Goal: Transaction & Acquisition: Subscribe to service/newsletter

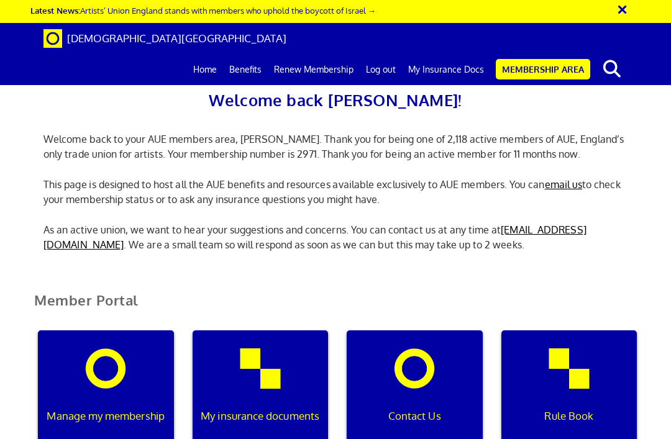
click at [336, 54] on link "Renew Membership" at bounding box center [314, 69] width 92 height 31
click at [326, 54] on link "Renew Membership" at bounding box center [314, 69] width 92 height 31
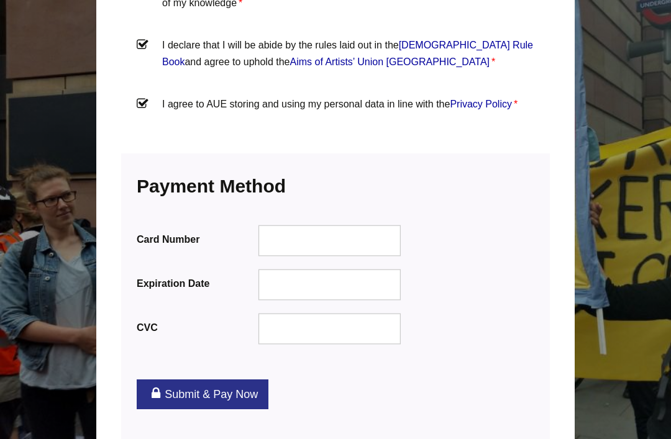
scroll to position [1504, 0]
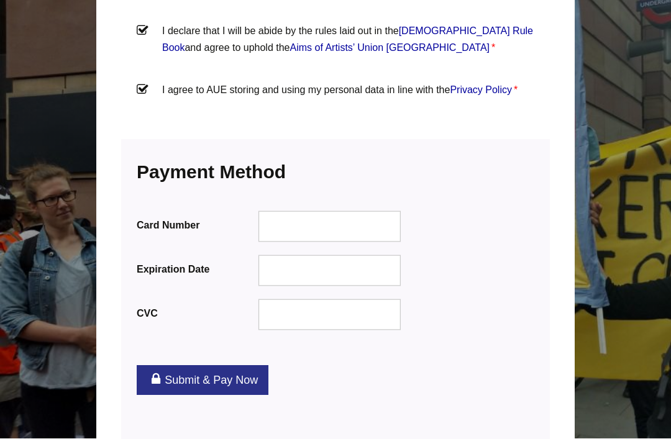
click at [366, 205] on div "Card Number Expiration Date CVC" at bounding box center [335, 268] width 397 height 127
click at [364, 211] on div at bounding box center [329, 226] width 143 height 31
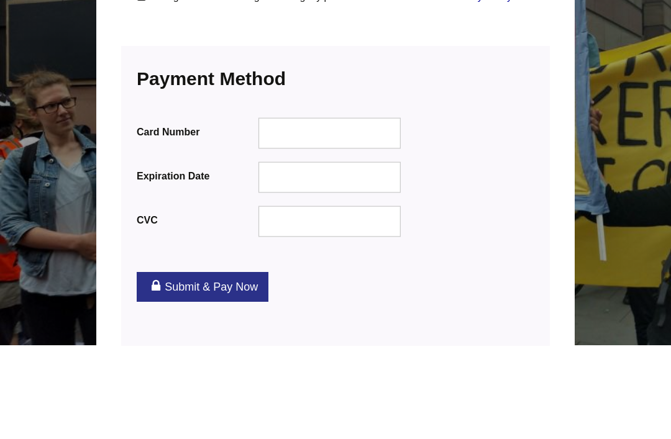
click at [225, 366] on link "Submit & Pay Now" at bounding box center [203, 381] width 132 height 30
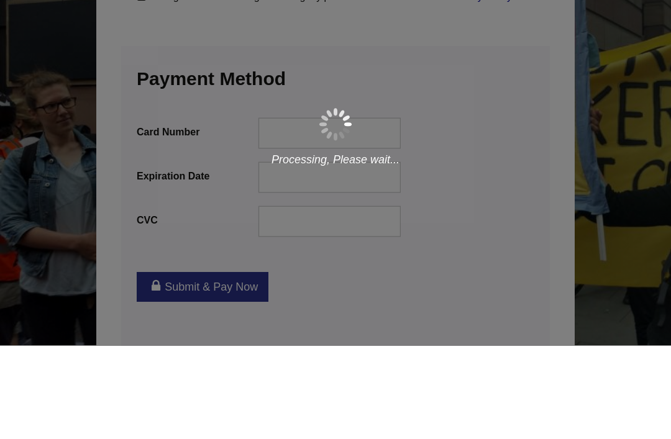
scroll to position [1593, 0]
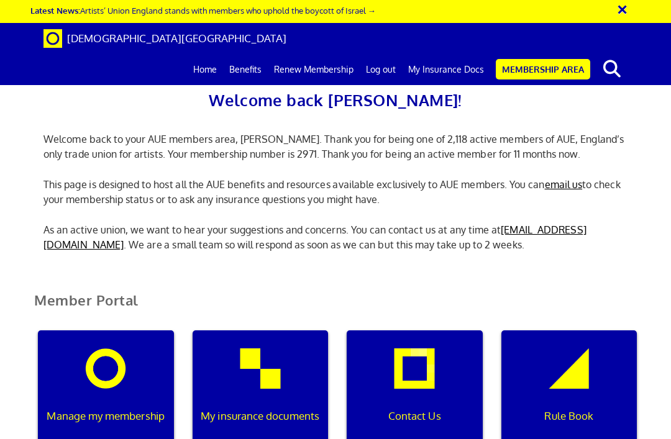
click at [101, 42] on span "[DEMOGRAPHIC_DATA][GEOGRAPHIC_DATA]" at bounding box center [176, 38] width 219 height 13
click at [517, 59] on link "Membership Area" at bounding box center [542, 69] width 94 height 20
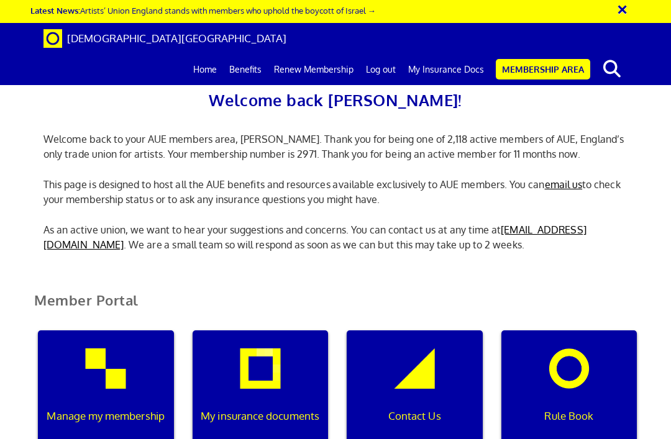
scroll to position [0, 4]
